Goal: Information Seeking & Learning: Learn about a topic

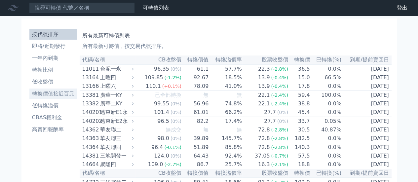
click at [45, 92] on li "轉換價值接近百元" at bounding box center [53, 94] width 48 height 8
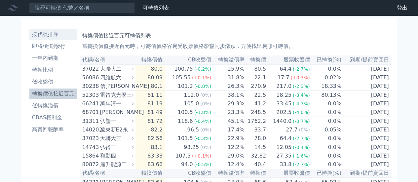
click at [40, 35] on li "按代號排序" at bounding box center [53, 34] width 48 height 8
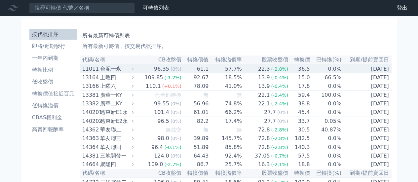
click at [94, 68] on div "11011" at bounding box center [90, 69] width 16 height 8
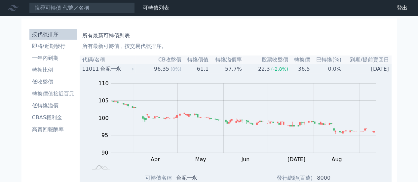
click at [114, 70] on div "台泥一永" at bounding box center [116, 69] width 32 height 8
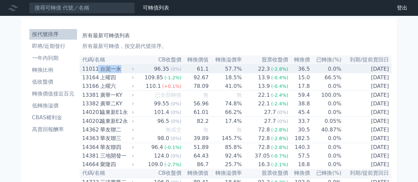
drag, startPoint x: 120, startPoint y: 67, endPoint x: 99, endPoint y: 66, distance: 20.8
click at [99, 66] on div "11011 台泥一永" at bounding box center [106, 69] width 49 height 8
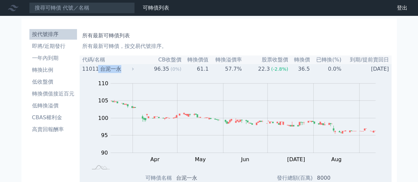
copy div "台泥一永"
click at [98, 69] on div "11011" at bounding box center [90, 69] width 16 height 8
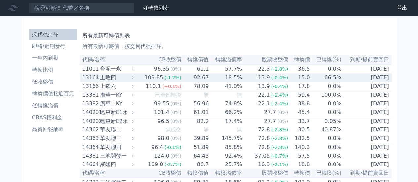
click at [124, 76] on div "上曜四" at bounding box center [116, 78] width 32 height 8
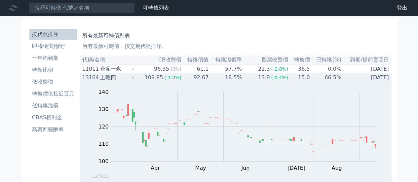
click at [110, 75] on div "上曜四" at bounding box center [116, 78] width 32 height 8
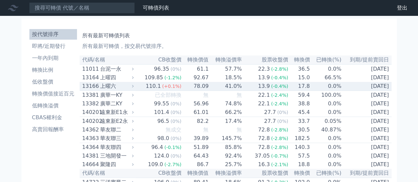
click at [105, 86] on div "上曜六" at bounding box center [116, 86] width 32 height 8
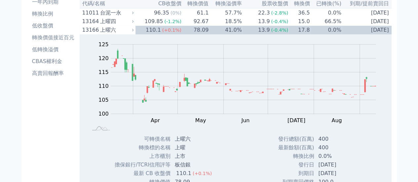
scroll to position [50, 0]
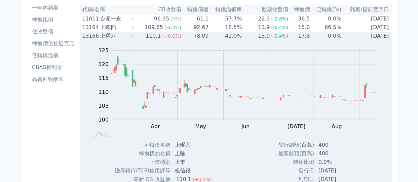
click at [93, 35] on div "13166" at bounding box center [90, 36] width 16 height 8
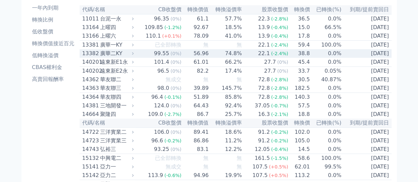
click at [92, 55] on div "13382" at bounding box center [90, 54] width 16 height 8
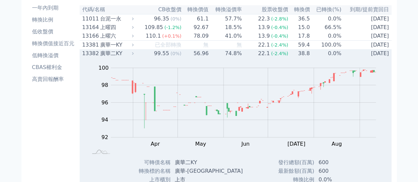
click at [132, 56] on div "廣華二KY" at bounding box center [116, 54] width 32 height 8
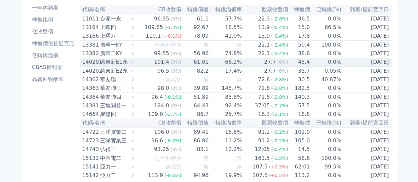
click at [122, 66] on div "遠東新E1永" at bounding box center [116, 62] width 32 height 8
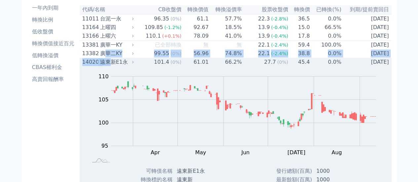
drag, startPoint x: 113, startPoint y: 62, endPoint x: 105, endPoint y: 62, distance: 8.3
click at [105, 62] on div "遠東新E1永" at bounding box center [116, 62] width 32 height 8
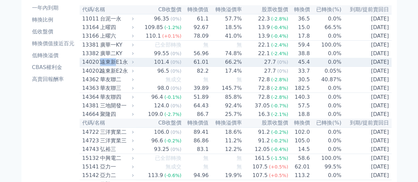
drag, startPoint x: 101, startPoint y: 63, endPoint x: 115, endPoint y: 65, distance: 14.1
click at [115, 65] on div "遠東新E1永" at bounding box center [116, 62] width 32 height 8
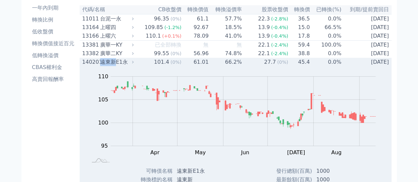
copy div "遠東新"
click at [84, 66] on div "140201" at bounding box center [90, 62] width 16 height 8
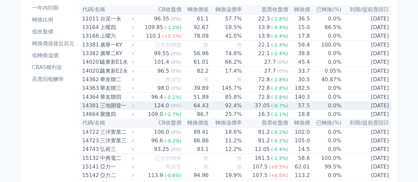
click at [87, 110] on div "14381" at bounding box center [90, 106] width 16 height 8
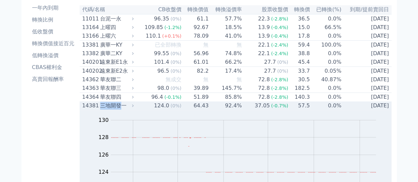
drag, startPoint x: 100, startPoint y: 109, endPoint x: 121, endPoint y: 113, distance: 20.9
click at [121, 110] on div "三地開發一" at bounding box center [116, 106] width 32 height 8
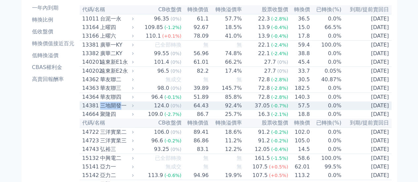
copy div "三地開發"
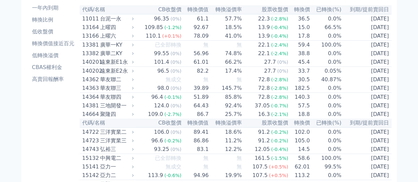
drag, startPoint x: 100, startPoint y: 122, endPoint x: 133, endPoint y: 127, distance: 33.1
click at [133, 127] on th "代碼/名稱" at bounding box center [108, 123] width 56 height 9
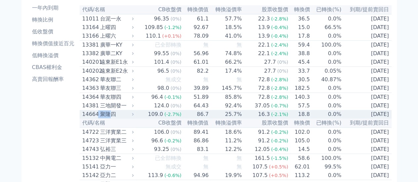
drag, startPoint x: 99, startPoint y: 119, endPoint x: 111, endPoint y: 122, distance: 12.3
click at [111, 118] on div "14664 聚隆四" at bounding box center [106, 114] width 49 height 8
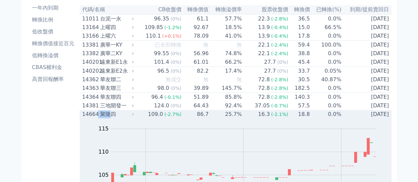
copy div "聚隆"
click at [132, 118] on div "聚隆四" at bounding box center [116, 114] width 32 height 8
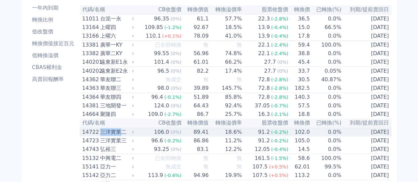
drag, startPoint x: 100, startPoint y: 138, endPoint x: 120, endPoint y: 143, distance: 20.1
click at [120, 136] on div "14722 三洋實業二" at bounding box center [106, 132] width 49 height 8
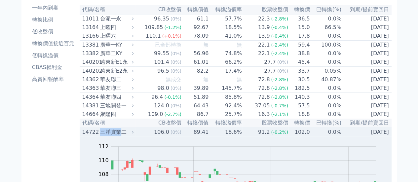
copy div "三洋實業"
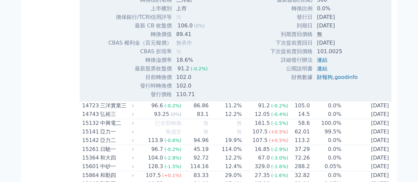
scroll to position [317, 0]
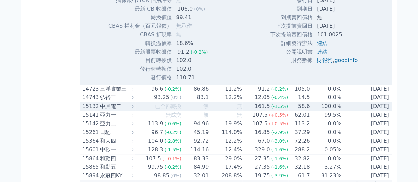
click at [82, 110] on div "15132" at bounding box center [90, 106] width 16 height 8
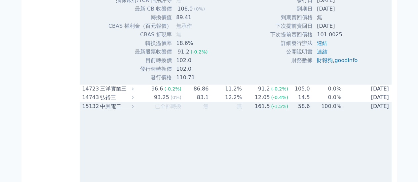
click at [120, 110] on div "中興電二" at bounding box center [116, 106] width 32 height 8
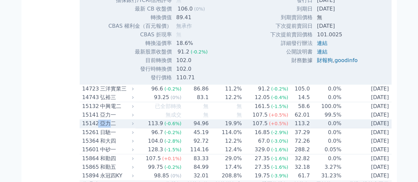
drag, startPoint x: 98, startPoint y: 132, endPoint x: 110, endPoint y: 134, distance: 11.7
click at [110, 127] on div "15142 亞力二" at bounding box center [106, 124] width 49 height 8
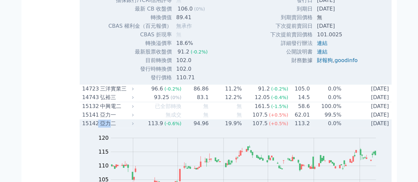
copy div "亞力"
click at [129, 127] on div "亞力二" at bounding box center [116, 124] width 32 height 8
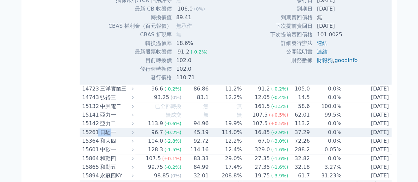
drag, startPoint x: 100, startPoint y: 144, endPoint x: 109, endPoint y: 142, distance: 9.5
click at [109, 136] on div "15261 日馳一" at bounding box center [106, 132] width 49 height 8
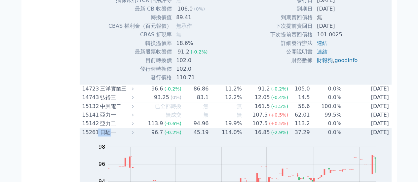
copy div "日馳"
click at [119, 136] on div "日馳一" at bounding box center [116, 132] width 32 height 8
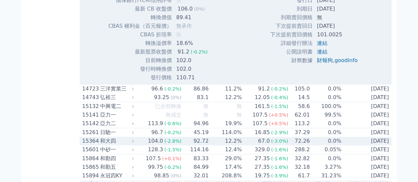
click at [87, 145] on div "15364" at bounding box center [90, 141] width 16 height 8
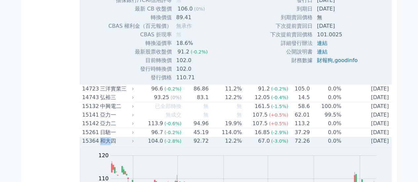
drag, startPoint x: 101, startPoint y: 152, endPoint x: 110, endPoint y: 155, distance: 8.8
click at [110, 145] on div "和大四" at bounding box center [116, 141] width 32 height 8
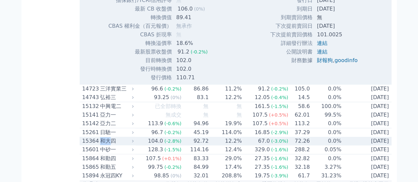
copy div "和大"
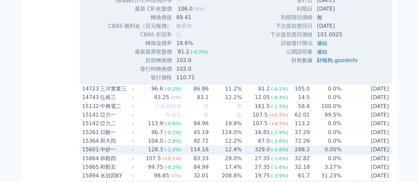
click at [107, 154] on div "中砂一" at bounding box center [116, 150] width 32 height 8
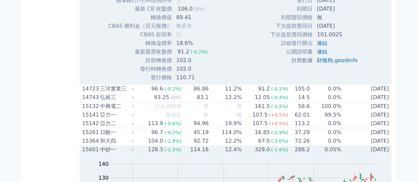
click at [112, 154] on div "中砂一" at bounding box center [116, 150] width 32 height 8
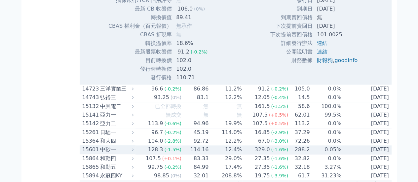
click at [110, 154] on div "中砂一" at bounding box center [116, 150] width 32 height 8
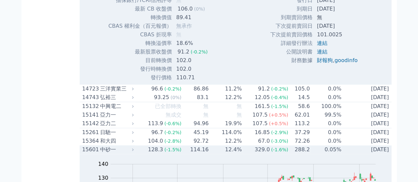
click at [105, 154] on div "中砂一" at bounding box center [116, 150] width 32 height 8
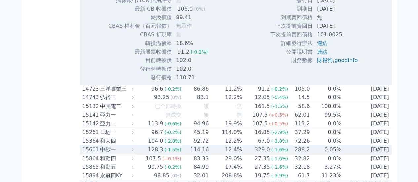
drag, startPoint x: 109, startPoint y: 163, endPoint x: 401, endPoint y: 43, distance: 315.9
click at [108, 154] on div "中砂一" at bounding box center [116, 150] width 32 height 8
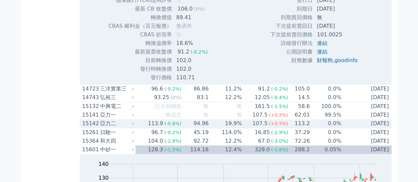
drag, startPoint x: 145, startPoint y: 134, endPoint x: 143, endPoint y: 137, distance: 3.5
click at [145, 128] on td "113.9 (-0.6%)" at bounding box center [158, 123] width 46 height 9
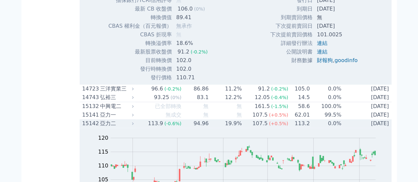
drag, startPoint x: 137, startPoint y: 134, endPoint x: 134, endPoint y: 137, distance: 3.5
click at [135, 125] on icon at bounding box center [132, 123] width 4 height 4
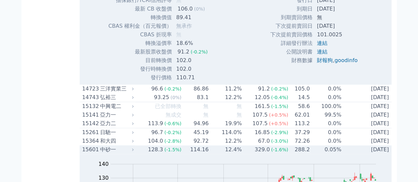
click at [110, 154] on div "中砂一" at bounding box center [116, 150] width 32 height 8
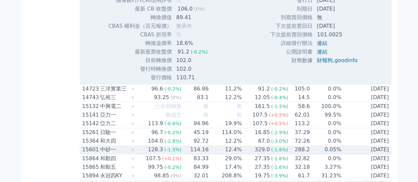
click at [112, 154] on div "中砂一" at bounding box center [116, 150] width 32 height 8
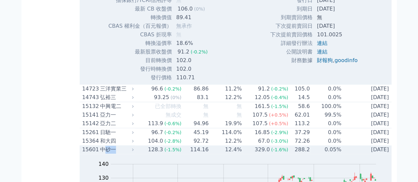
drag, startPoint x: 103, startPoint y: 161, endPoint x: 116, endPoint y: 165, distance: 12.7
click at [116, 154] on div "中砂一" at bounding box center [116, 150] width 32 height 8
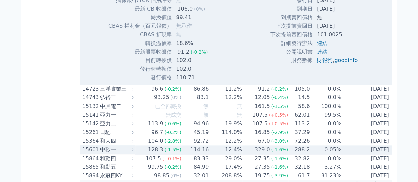
click at [102, 154] on div "中砂一" at bounding box center [116, 150] width 32 height 8
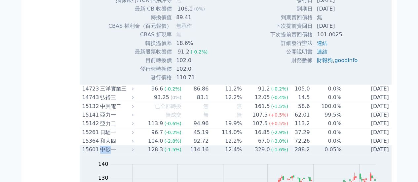
drag, startPoint x: 101, startPoint y: 163, endPoint x: 111, endPoint y: 163, distance: 9.9
click at [111, 154] on div "中砂一" at bounding box center [116, 150] width 32 height 8
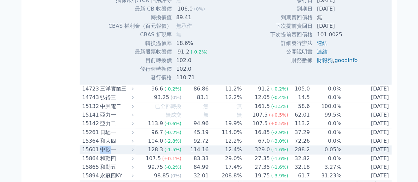
copy div "中砂"
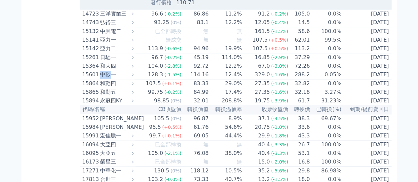
scroll to position [422, 0]
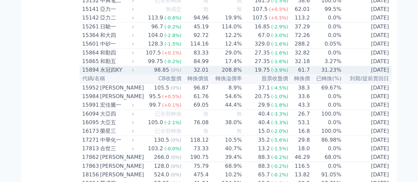
click at [116, 74] on div "永冠四KY" at bounding box center [116, 70] width 32 height 8
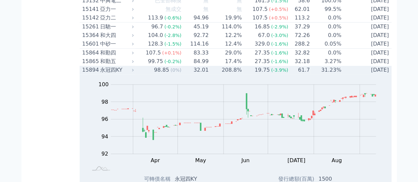
click at [139, 74] on td "98.85 (0%)" at bounding box center [158, 70] width 46 height 9
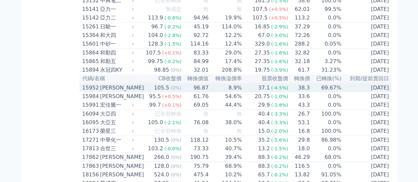
click at [116, 92] on div "[PERSON_NAME]" at bounding box center [116, 88] width 32 height 8
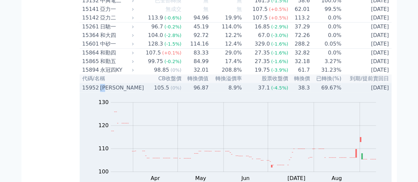
drag, startPoint x: 100, startPoint y: 102, endPoint x: 109, endPoint y: 105, distance: 9.2
click at [109, 92] on div "[PERSON_NAME]" at bounding box center [116, 88] width 32 height 8
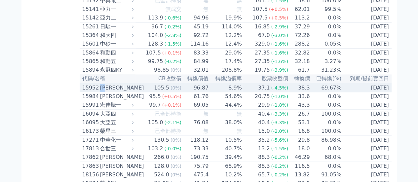
copy div "[PERSON_NAME]"
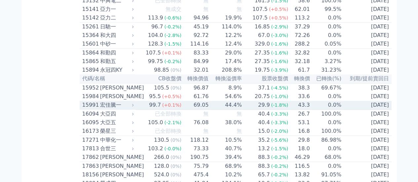
click at [100, 109] on div "15991 宏佳[PERSON_NAME]" at bounding box center [106, 105] width 49 height 8
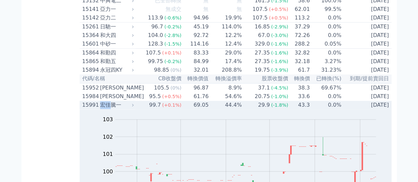
drag, startPoint x: 100, startPoint y: 121, endPoint x: 102, endPoint y: 125, distance: 5.2
click at [102, 109] on div "15991 宏佳[PERSON_NAME]" at bounding box center [106, 105] width 49 height 8
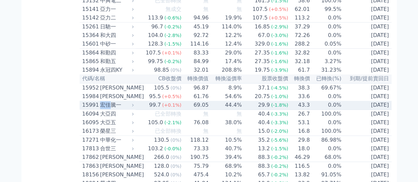
click at [108, 109] on div "宏佳騰一" at bounding box center [116, 105] width 32 height 8
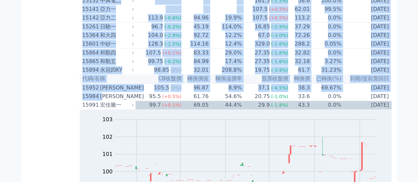
drag, startPoint x: 100, startPoint y: 122, endPoint x: 59, endPoint y: 139, distance: 44.1
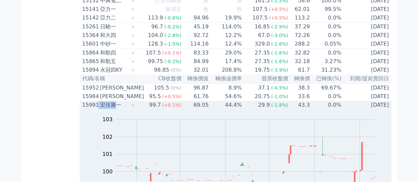
drag, startPoint x: 99, startPoint y: 123, endPoint x: 117, endPoint y: 120, distance: 18.3
click at [117, 109] on div "15991 宏佳[PERSON_NAME]" at bounding box center [106, 105] width 49 height 8
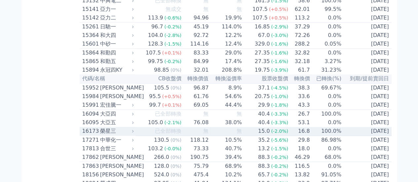
click at [130, 135] on div "榮星三" at bounding box center [116, 131] width 32 height 8
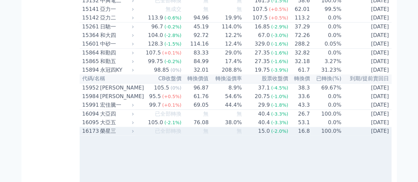
click at [311, 135] on td "100.0%" at bounding box center [326, 131] width 32 height 9
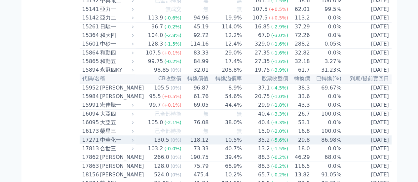
click at [101, 144] on div "中華化一" at bounding box center [116, 140] width 32 height 8
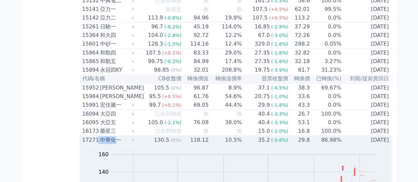
drag, startPoint x: 99, startPoint y: 160, endPoint x: 115, endPoint y: 159, distance: 15.5
click at [115, 144] on div "17271 中華化一" at bounding box center [106, 140] width 49 height 8
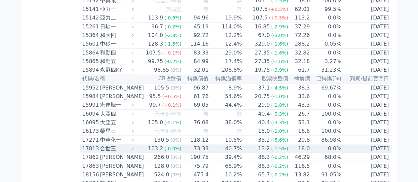
click at [125, 153] on div "合世三" at bounding box center [116, 149] width 32 height 8
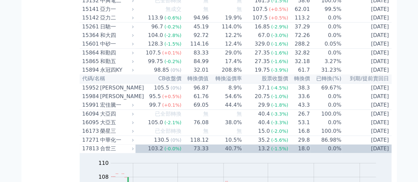
drag, startPoint x: 108, startPoint y: 168, endPoint x: 64, endPoint y: 147, distance: 48.6
drag, startPoint x: 64, startPoint y: 147, endPoint x: 74, endPoint y: 156, distance: 13.1
drag, startPoint x: 74, startPoint y: 156, endPoint x: 70, endPoint y: 154, distance: 4.0
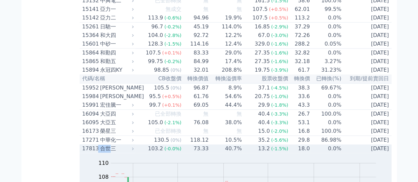
drag, startPoint x: 99, startPoint y: 167, endPoint x: 109, endPoint y: 168, distance: 10.3
click at [109, 153] on div "17813 合世三" at bounding box center [106, 149] width 49 height 8
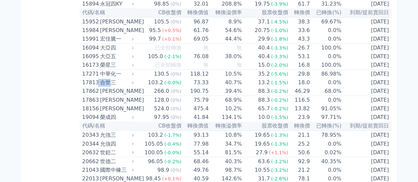
scroll to position [550, 0]
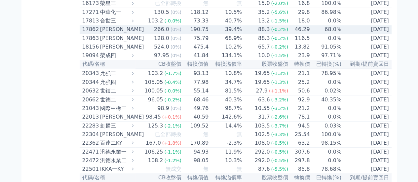
click at [109, 33] on div "[PERSON_NAME]" at bounding box center [116, 29] width 32 height 8
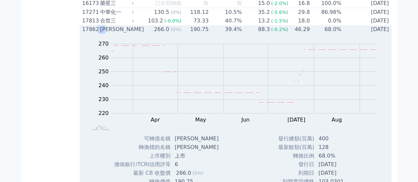
drag, startPoint x: 110, startPoint y: 50, endPoint x: 98, endPoint y: 53, distance: 11.8
click at [98, 33] on div "17862 [PERSON_NAME]" at bounding box center [106, 29] width 49 height 8
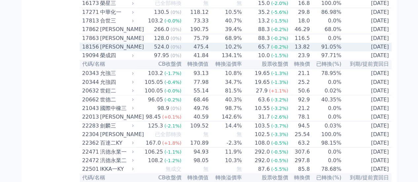
click at [108, 51] on div "[PERSON_NAME]" at bounding box center [116, 47] width 32 height 8
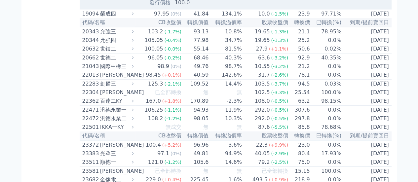
scroll to position [753, 0]
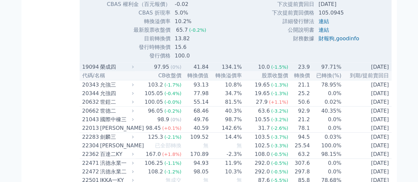
click at [132, 71] on div "榮成四" at bounding box center [116, 67] width 32 height 8
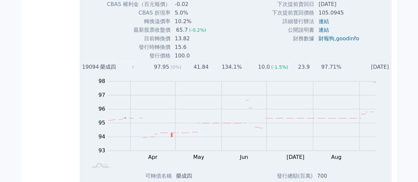
click at [131, 71] on div "榮成四" at bounding box center [116, 67] width 32 height 8
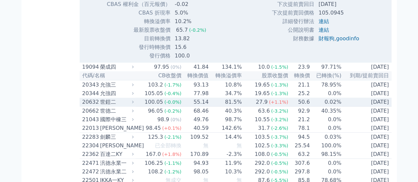
click at [114, 106] on div "世鎧二" at bounding box center [116, 102] width 32 height 8
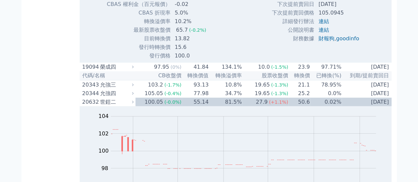
drag, startPoint x: 102, startPoint y: 129, endPoint x: 223, endPoint y: 65, distance: 137.2
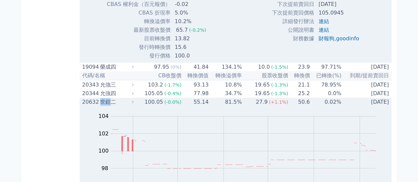
drag, startPoint x: 114, startPoint y: 127, endPoint x: 102, endPoint y: 126, distance: 11.3
click at [102, 106] on div "世鎧二" at bounding box center [116, 102] width 32 height 8
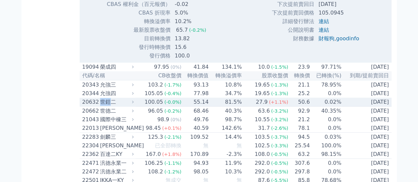
click at [102, 106] on div "世鎧二" at bounding box center [116, 102] width 32 height 8
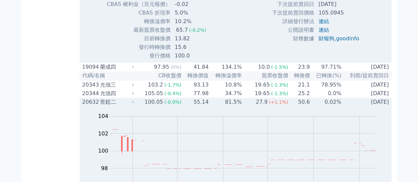
drag, startPoint x: 113, startPoint y: 125, endPoint x: 97, endPoint y: 135, distance: 18.6
click at [97, 135] on div "Zoom Out 100 95 96 97 98 106 100 104 102 94 92 L Mar Apr May Jun [DATE] Aug Sep…" at bounding box center [236, 156] width 312 height 100
drag, startPoint x: 101, startPoint y: 125, endPoint x: 111, endPoint y: 125, distance: 9.9
click at [111, 106] on div "世鎧二" at bounding box center [116, 102] width 32 height 8
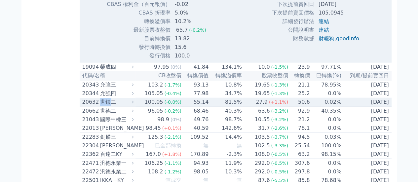
click at [106, 106] on div "世鎧二" at bounding box center [116, 102] width 32 height 8
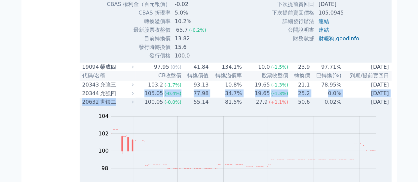
click at [118, 106] on div "世鎧二" at bounding box center [116, 102] width 32 height 8
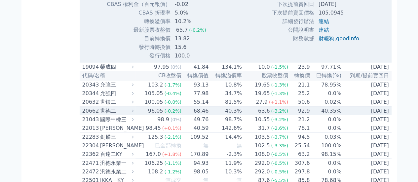
click at [100, 115] on div "世德二" at bounding box center [116, 111] width 32 height 8
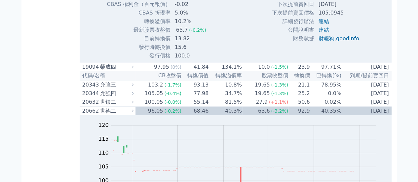
scroll to position [997, 0]
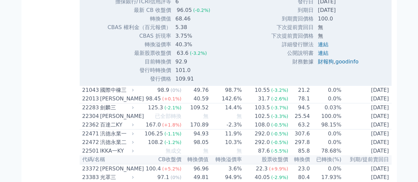
click at [320, 23] on td "100.0" at bounding box center [339, 19] width 50 height 9
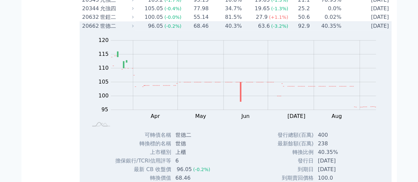
click at [351, 31] on td "[DATE]" at bounding box center [366, 26] width 50 height 9
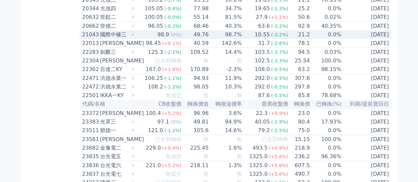
click at [111, 39] on div "國際中橡三" at bounding box center [116, 35] width 32 height 8
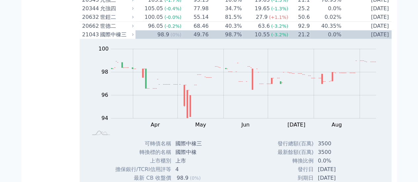
drag, startPoint x: 101, startPoint y: 60, endPoint x: 78, endPoint y: 74, distance: 27.0
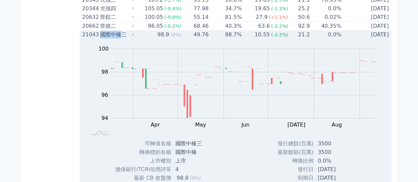
drag, startPoint x: 100, startPoint y: 61, endPoint x: 123, endPoint y: 61, distance: 22.8
click at [123, 39] on div "21043 國際中橡三" at bounding box center [106, 35] width 49 height 8
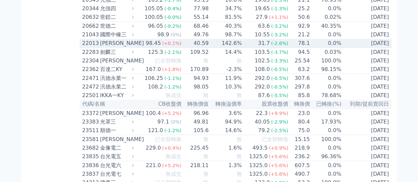
click at [107, 47] on div "[PERSON_NAME]" at bounding box center [116, 43] width 32 height 8
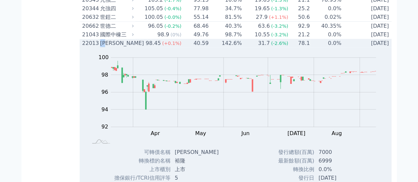
drag, startPoint x: 108, startPoint y: 69, endPoint x: 102, endPoint y: 68, distance: 6.0
click at [102, 47] on div "[PERSON_NAME]" at bounding box center [116, 43] width 32 height 8
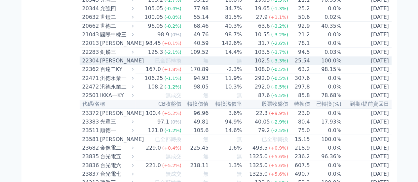
click at [94, 65] on div "22304" at bounding box center [90, 61] width 16 height 8
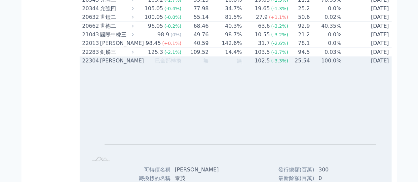
click at [87, 65] on div "22304" at bounding box center [90, 61] width 16 height 8
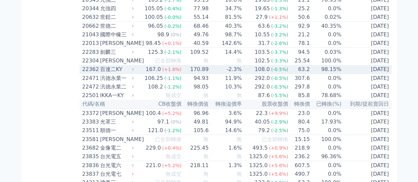
click at [85, 73] on div "22362" at bounding box center [90, 69] width 16 height 8
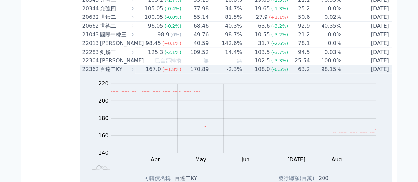
click at [140, 74] on td "167.0 (+1.8%)" at bounding box center [158, 69] width 46 height 9
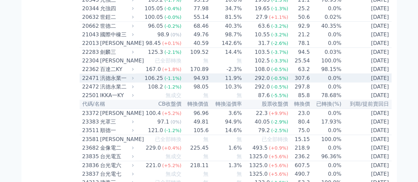
click at [128, 82] on div "汎德永業一" at bounding box center [116, 78] width 32 height 8
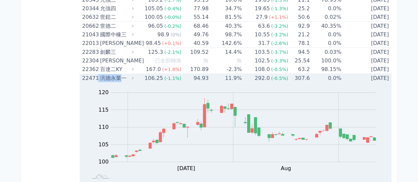
drag, startPoint x: 98, startPoint y: 108, endPoint x: 120, endPoint y: 106, distance: 21.6
click at [120, 82] on div "22471 汎德永業一" at bounding box center [106, 78] width 49 height 8
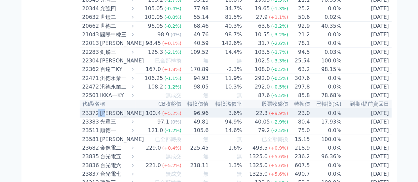
drag, startPoint x: 100, startPoint y: 144, endPoint x: 111, endPoint y: 146, distance: 11.0
click at [111, 117] on div "23372 [PERSON_NAME]" at bounding box center [106, 113] width 49 height 8
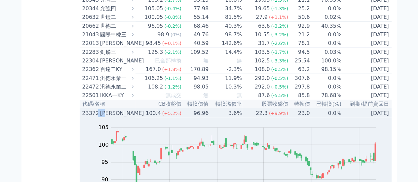
click at [111, 117] on div "[PERSON_NAME]" at bounding box center [116, 113] width 32 height 8
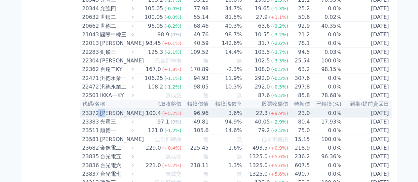
drag, startPoint x: 99, startPoint y: 144, endPoint x: 112, endPoint y: 144, distance: 13.5
click at [112, 117] on div "23372 [PERSON_NAME]" at bounding box center [106, 113] width 49 height 8
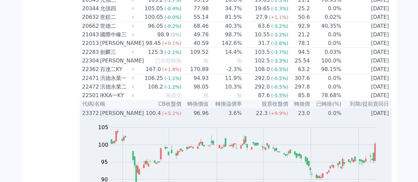
click at [242, 118] on td "3.6%" at bounding box center [225, 113] width 33 height 9
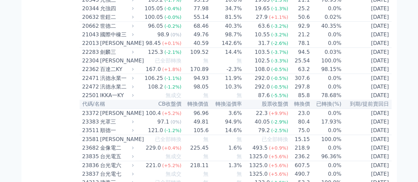
drag, startPoint x: 420, startPoint y: 41, endPoint x: 178, endPoint y: 43, distance: 241.4
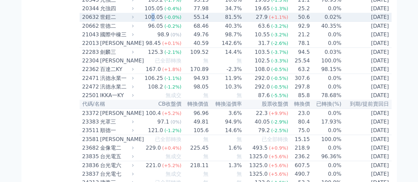
drag, startPoint x: 178, startPoint y: 43, endPoint x: 155, endPoint y: 43, distance: 23.4
click at [155, 21] on div "100.05" at bounding box center [153, 17] width 21 height 8
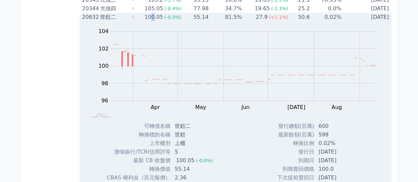
click at [153, 21] on div "100.05" at bounding box center [153, 17] width 21 height 8
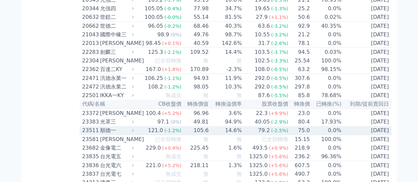
click at [84, 134] on div "23511" at bounding box center [90, 130] width 16 height 8
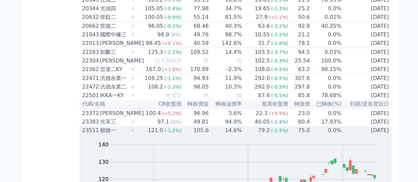
click at [102, 134] on div "順德一" at bounding box center [116, 130] width 32 height 8
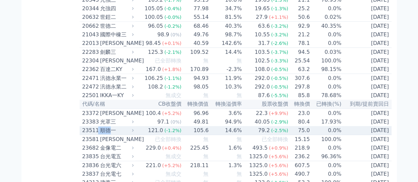
drag, startPoint x: 99, startPoint y: 163, endPoint x: 109, endPoint y: 161, distance: 10.1
click at [109, 134] on div "23511 [PERSON_NAME]" at bounding box center [106, 130] width 49 height 8
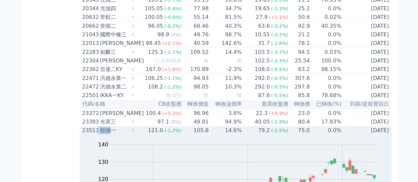
click at [113, 134] on div "順德一" at bounding box center [116, 130] width 32 height 8
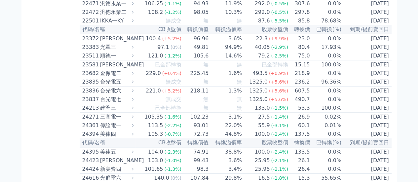
scroll to position [926, 0]
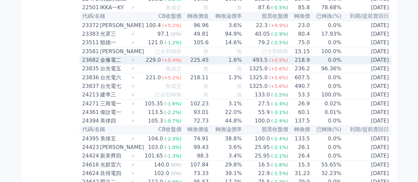
click at [105, 64] on div "金像電二" at bounding box center [116, 60] width 32 height 8
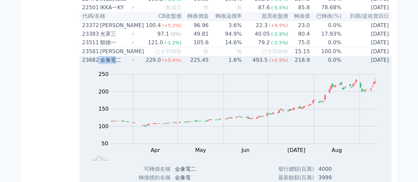
drag, startPoint x: 99, startPoint y: 92, endPoint x: 116, endPoint y: 93, distance: 17.5
click at [116, 64] on div "23682 金像電二" at bounding box center [106, 60] width 49 height 8
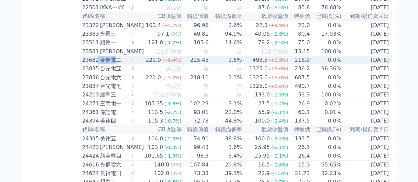
click at [116, 64] on div "金像電二" at bounding box center [116, 60] width 32 height 8
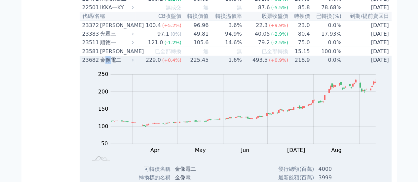
click at [103, 64] on div "金像電二" at bounding box center [116, 60] width 32 height 8
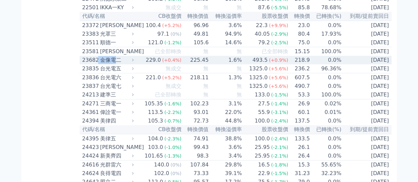
drag, startPoint x: 100, startPoint y: 93, endPoint x: 116, endPoint y: 94, distance: 15.9
click at [116, 64] on div "23682 金像電二" at bounding box center [106, 60] width 49 height 8
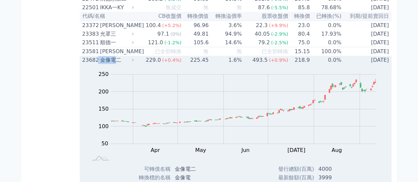
click at [115, 64] on div "金像電二" at bounding box center [116, 60] width 32 height 8
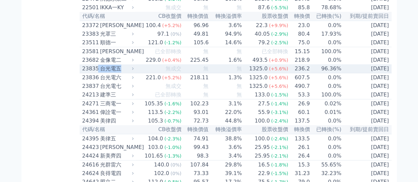
drag, startPoint x: 96, startPoint y: 102, endPoint x: 127, endPoint y: 101, distance: 31.4
click at [127, 73] on div "23835 台光電五" at bounding box center [106, 69] width 49 height 8
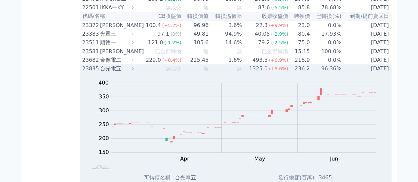
click at [226, 73] on td "無" at bounding box center [225, 68] width 33 height 9
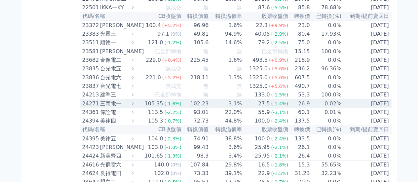
click at [153, 108] on div "105.35" at bounding box center [153, 104] width 21 height 8
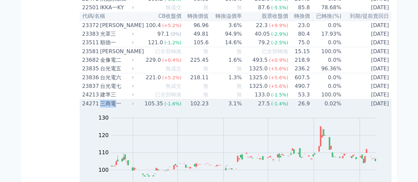
drag, startPoint x: 102, startPoint y: 142, endPoint x: 118, endPoint y: 141, distance: 15.9
click at [118, 108] on div "三商電一" at bounding box center [116, 104] width 32 height 8
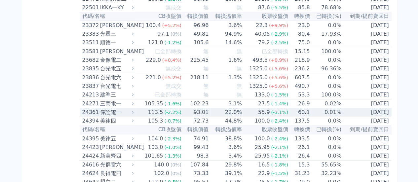
click at [115, 116] on div "偉詮電一" at bounding box center [116, 112] width 32 height 8
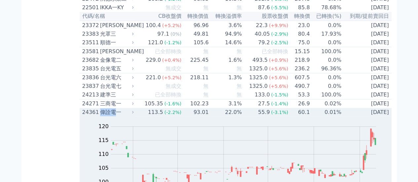
drag, startPoint x: 102, startPoint y: 150, endPoint x: 115, endPoint y: 156, distance: 14.0
click at [115, 116] on div "偉詮電一" at bounding box center [116, 112] width 32 height 8
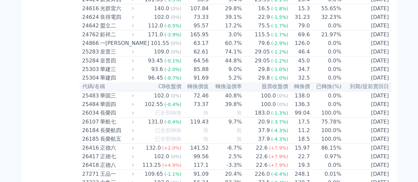
scroll to position [1035, 0]
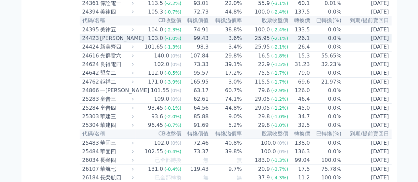
click at [130, 42] on div "[PERSON_NAME]" at bounding box center [116, 38] width 32 height 8
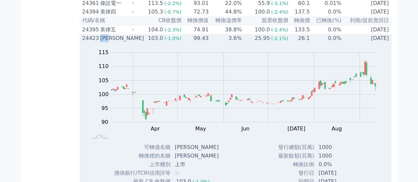
drag, startPoint x: 102, startPoint y: 78, endPoint x: 114, endPoint y: 80, distance: 12.8
click at [114, 42] on div "[PERSON_NAME]" at bounding box center [116, 38] width 32 height 8
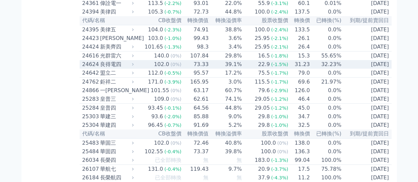
click at [131, 68] on div "良得電四" at bounding box center [116, 64] width 32 height 8
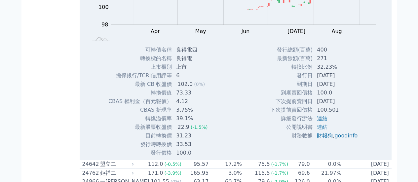
scroll to position [1066, 0]
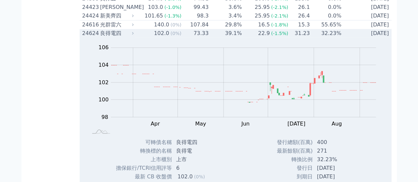
click at [345, 84] on div "Zoom Out 100 97 98 99 100 108 102 106 104 96 94 L Mar Apr May Jun [DATE] Aug Se…" at bounding box center [236, 88] width 312 height 100
click at [342, 38] on td "[DATE]" at bounding box center [366, 33] width 50 height 9
